Goal: Information Seeking & Learning: Learn about a topic

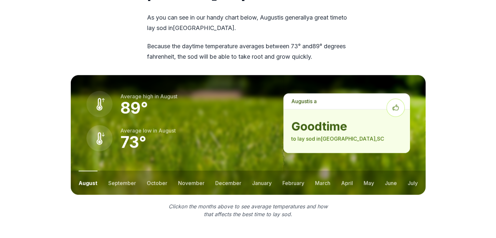
scroll to position [881, 0]
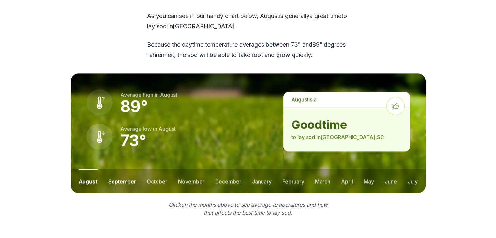
click at [123, 169] on button "september" at bounding box center [122, 181] width 28 height 24
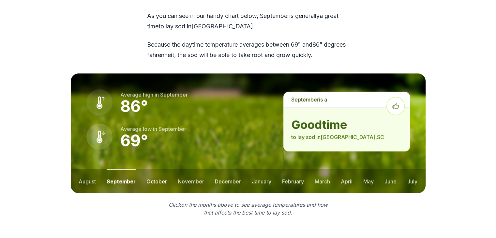
click at [154, 170] on button "october" at bounding box center [157, 181] width 21 height 24
click at [181, 170] on button "november" at bounding box center [191, 181] width 26 height 24
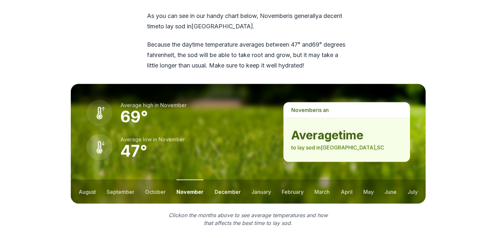
click at [219, 179] on button "december" at bounding box center [228, 191] width 26 height 24
click at [124, 181] on button "september" at bounding box center [121, 191] width 28 height 24
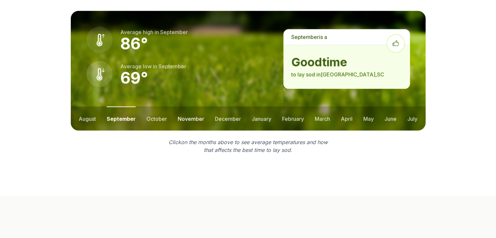
scroll to position [946, 0]
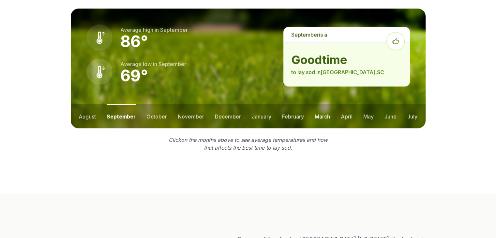
click at [324, 107] on button "march" at bounding box center [322, 116] width 15 height 24
click at [298, 106] on button "february" at bounding box center [292, 116] width 22 height 24
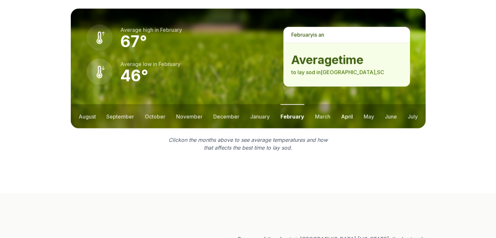
click at [342, 106] on button "april" at bounding box center [347, 116] width 12 height 24
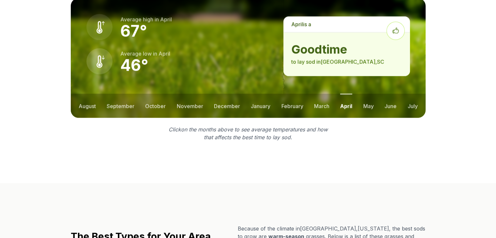
scroll to position [946, 0]
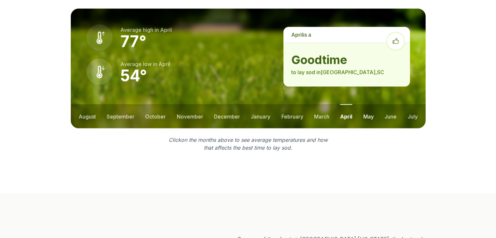
click at [372, 104] on button "may" at bounding box center [368, 116] width 10 height 24
click at [387, 104] on button "june" at bounding box center [391, 116] width 12 height 24
click at [409, 104] on button "july" at bounding box center [413, 116] width 10 height 24
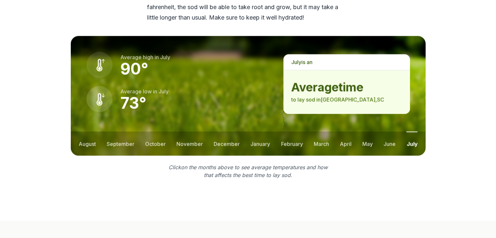
scroll to position [927, 0]
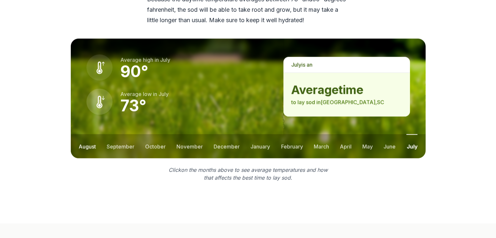
click at [82, 135] on button "august" at bounding box center [87, 146] width 17 height 24
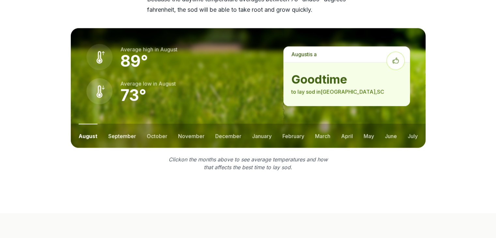
click at [130, 124] on button "september" at bounding box center [122, 136] width 28 height 24
click at [151, 124] on button "october" at bounding box center [157, 136] width 21 height 24
click at [119, 125] on button "september" at bounding box center [121, 136] width 28 height 24
